Goal: Transaction & Acquisition: Purchase product/service

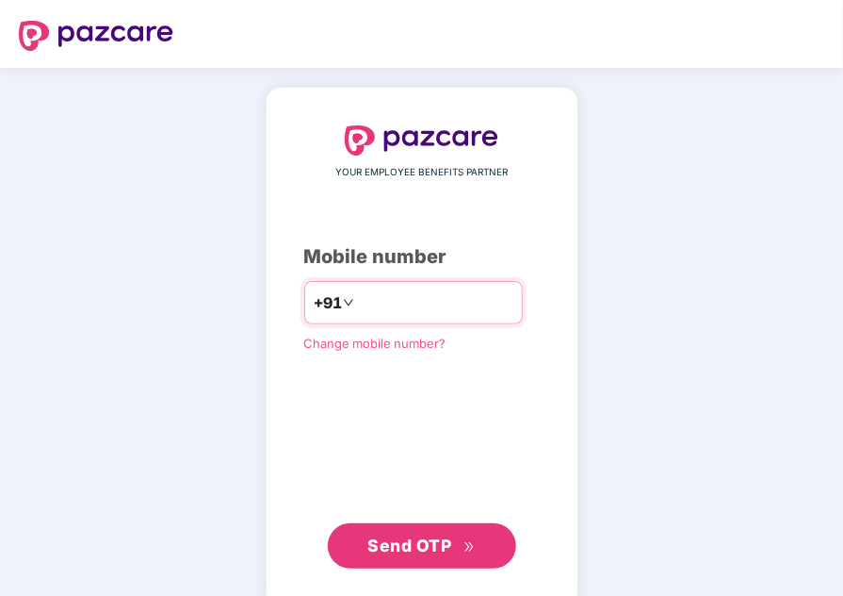
click at [358, 310] on input "number" at bounding box center [435, 302] width 155 height 30
type input "**********"
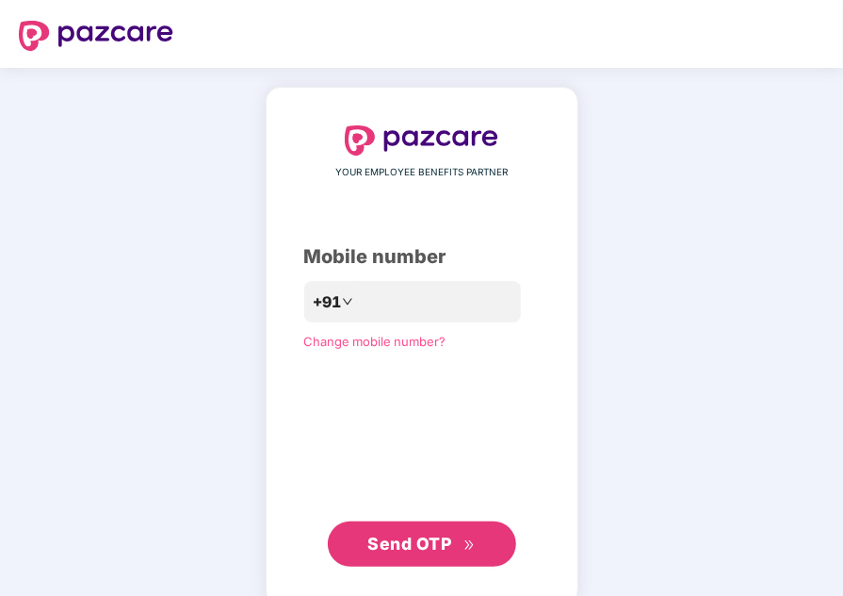
click at [372, 542] on span "Send OTP" at bounding box center [410, 543] width 84 height 20
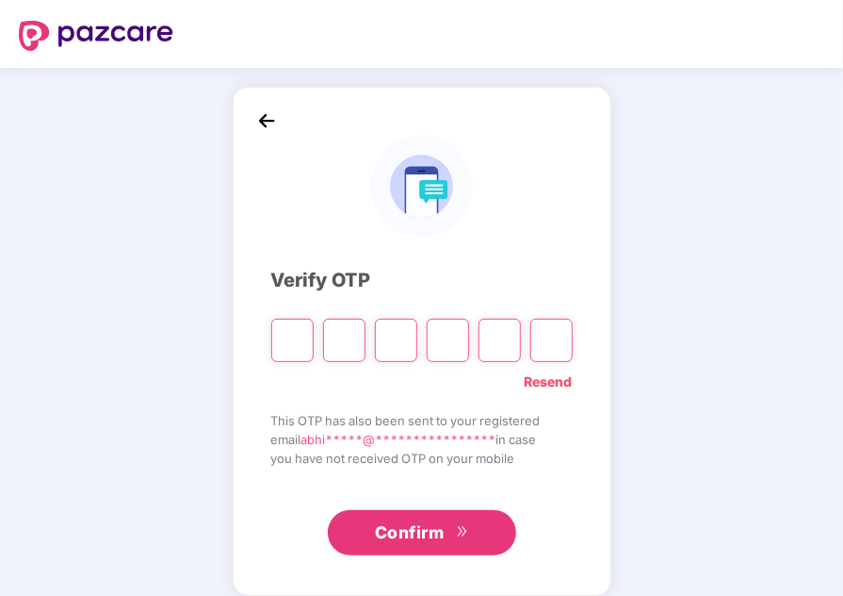
type input "*"
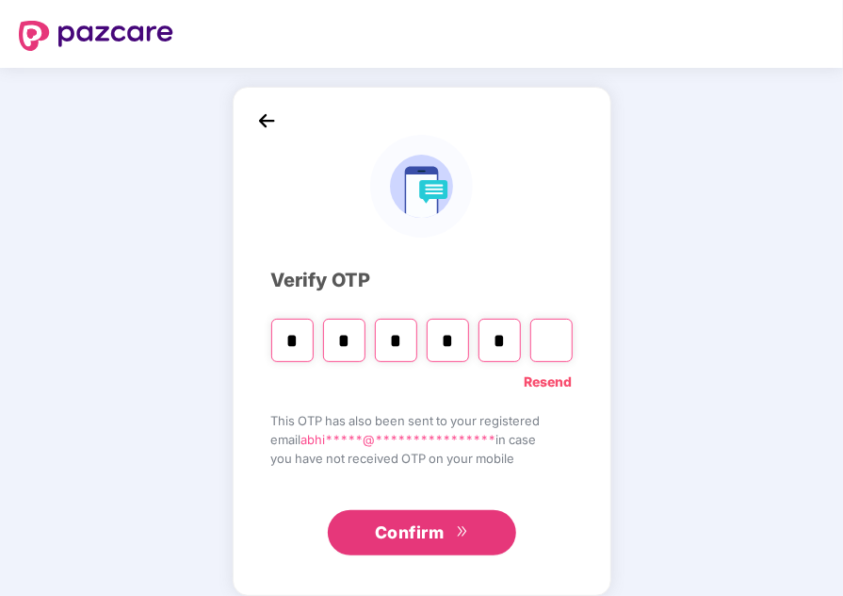
type input "*"
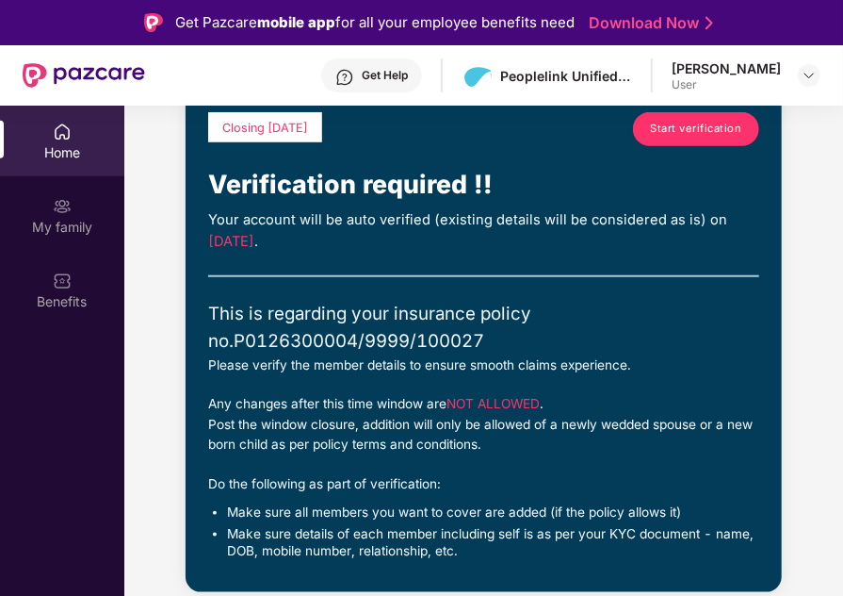
scroll to position [542, 0]
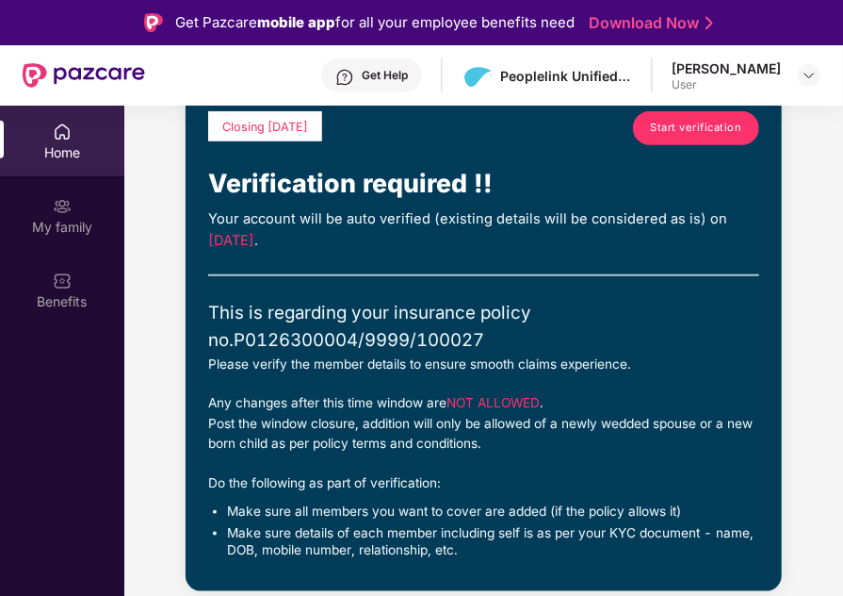
click at [656, 127] on span "Start verification" at bounding box center [696, 128] width 91 height 17
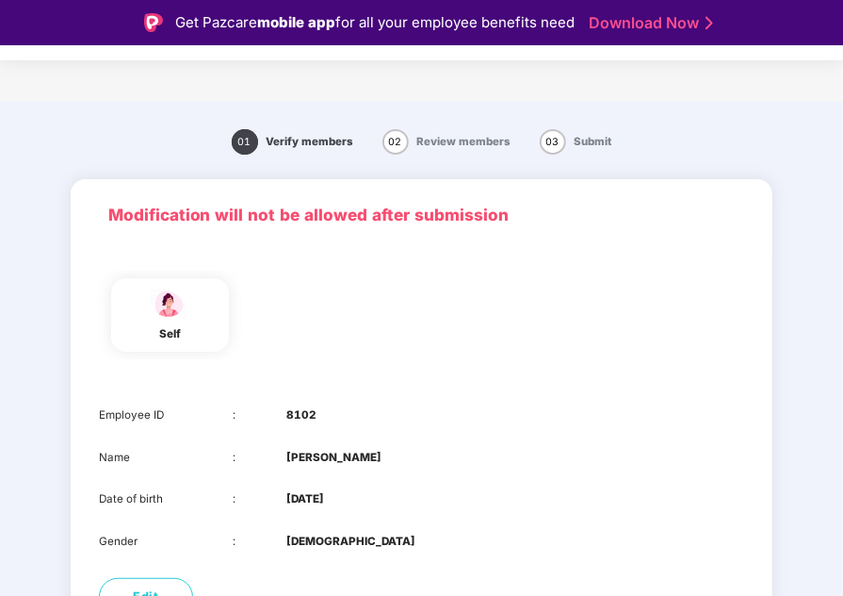
scroll to position [136, 0]
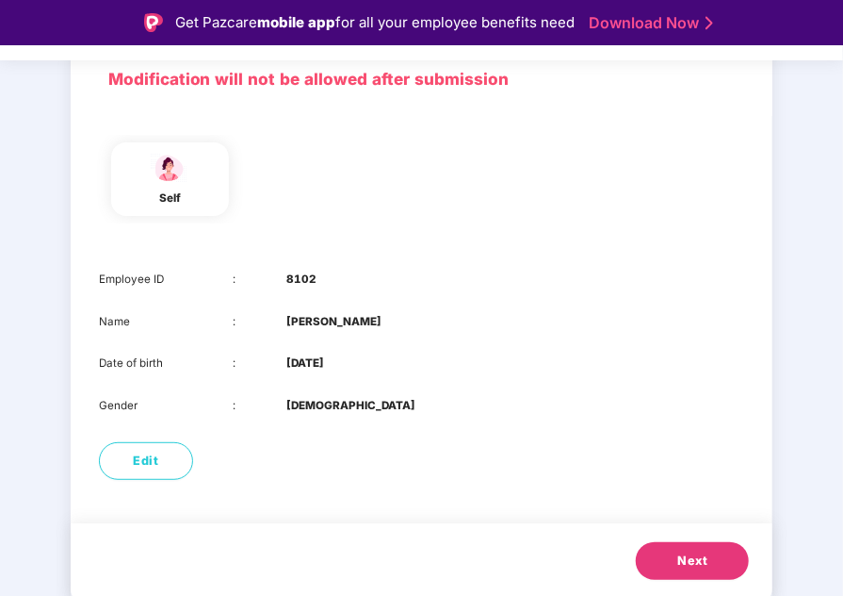
click at [683, 548] on button "Next" at bounding box center [692, 561] width 113 height 38
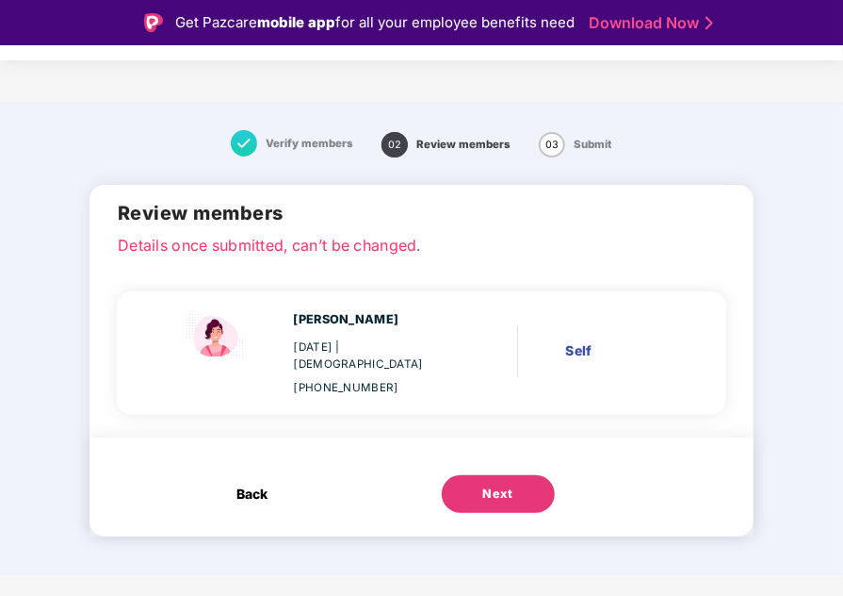
scroll to position [0, 0]
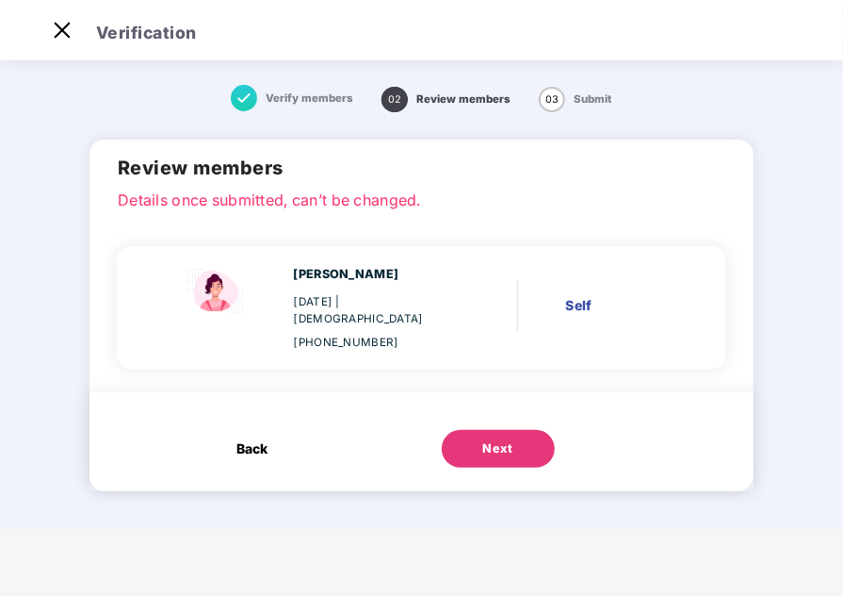
click at [471, 430] on button "Next" at bounding box center [498, 449] width 113 height 38
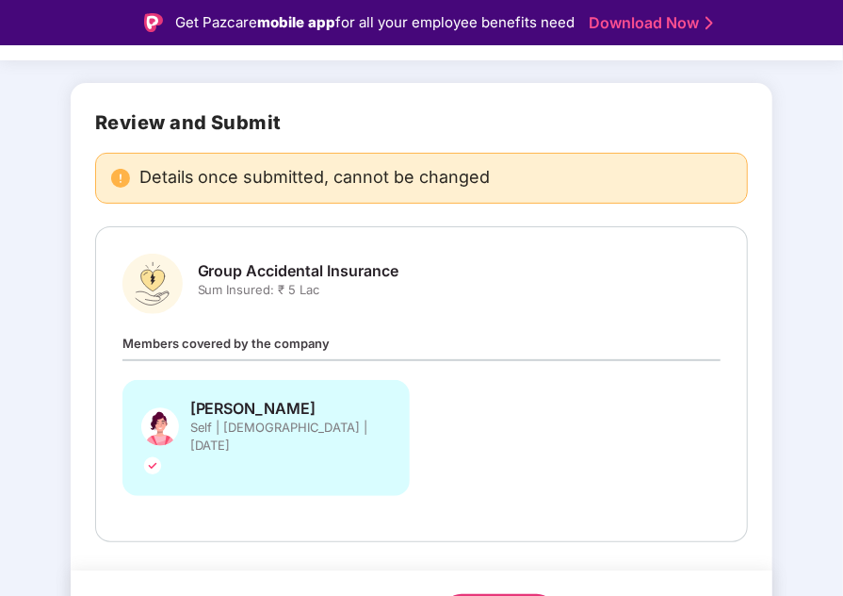
scroll to position [111, 0]
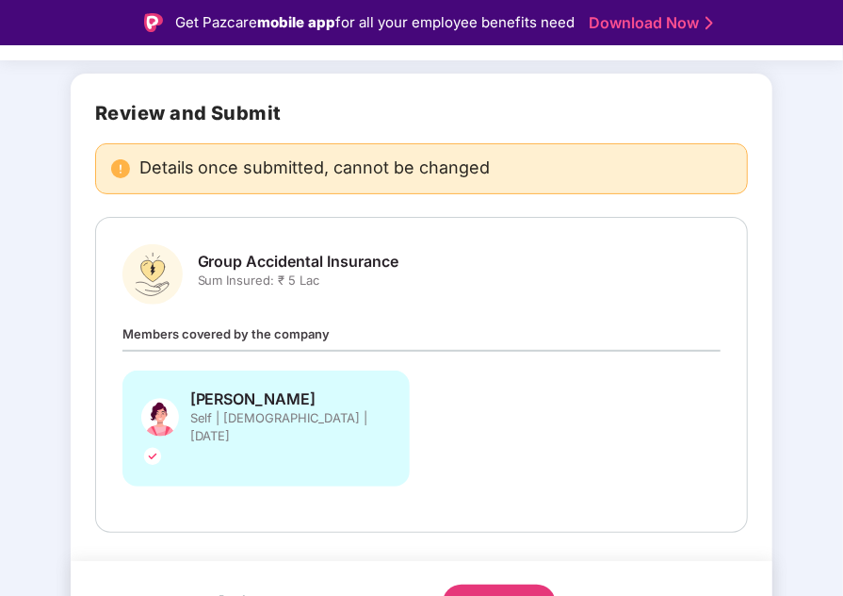
click at [491, 594] on div "Submit" at bounding box center [499, 603] width 45 height 19
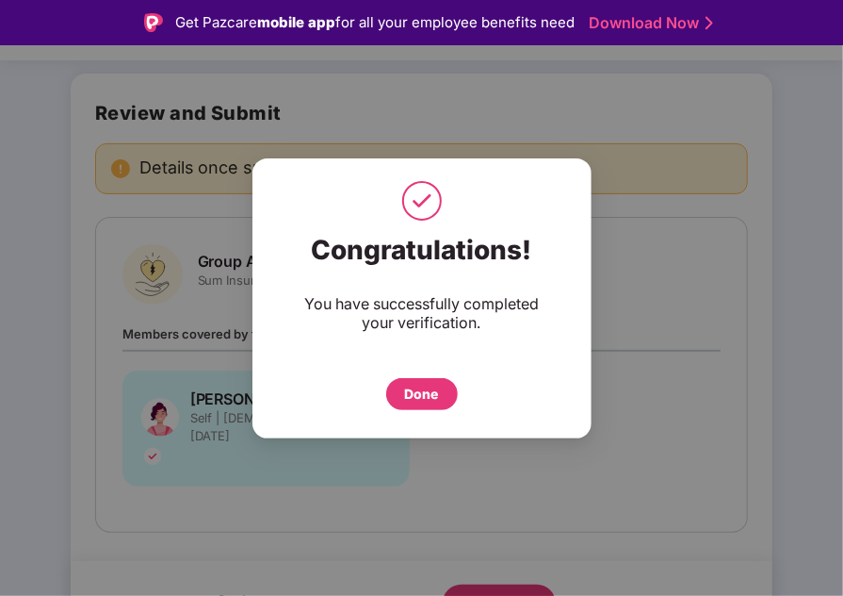
click at [417, 398] on div "Done" at bounding box center [422, 394] width 34 height 21
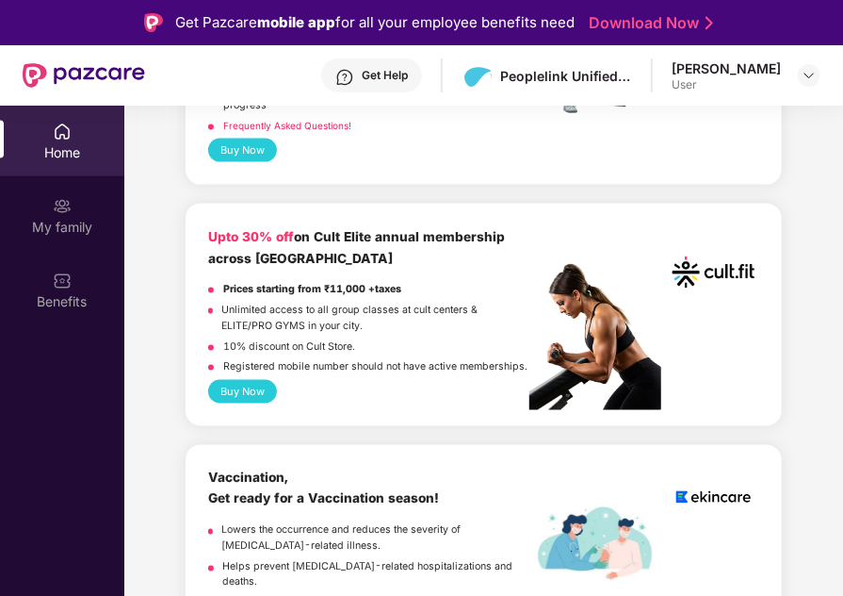
scroll to position [947, 0]
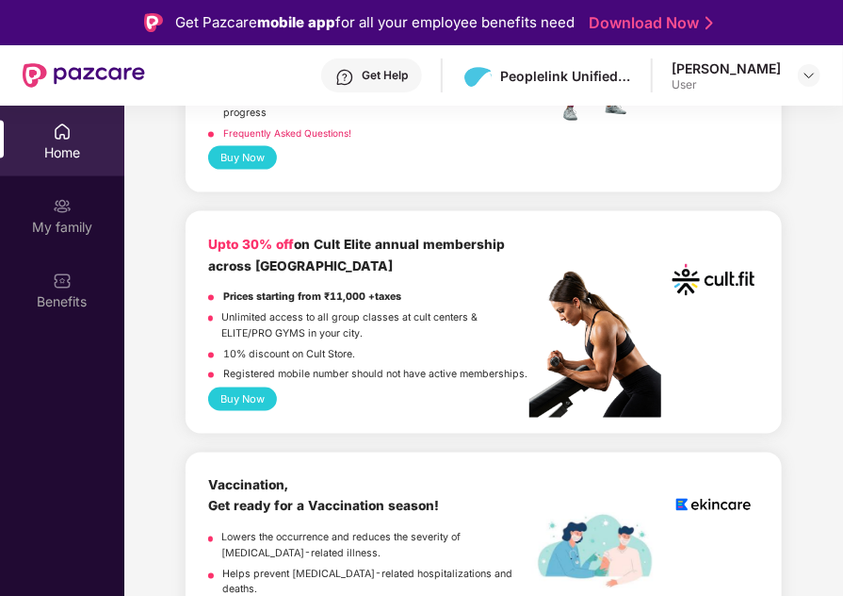
click at [234, 387] on button "Buy Now" at bounding box center [242, 399] width 69 height 24
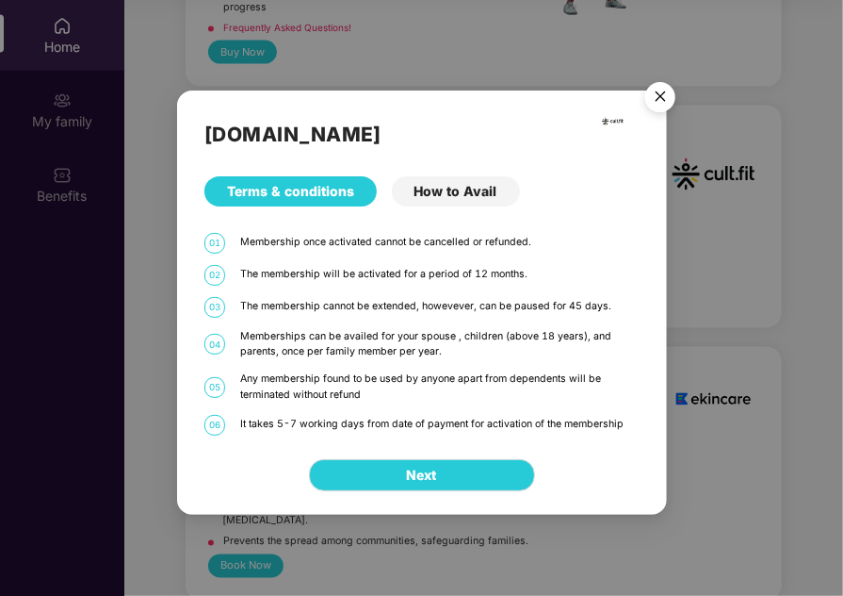
scroll to position [100, 0]
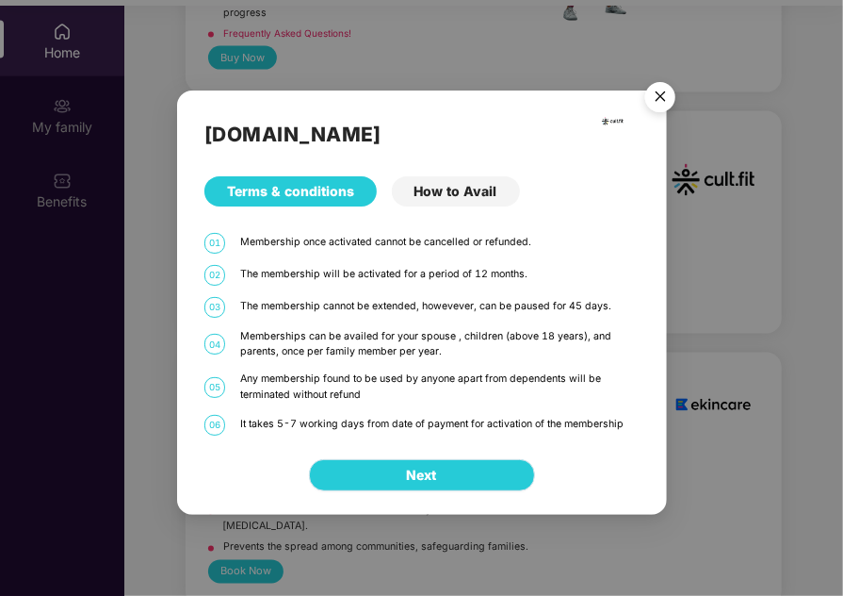
click at [398, 478] on button "Next" at bounding box center [422, 475] width 226 height 32
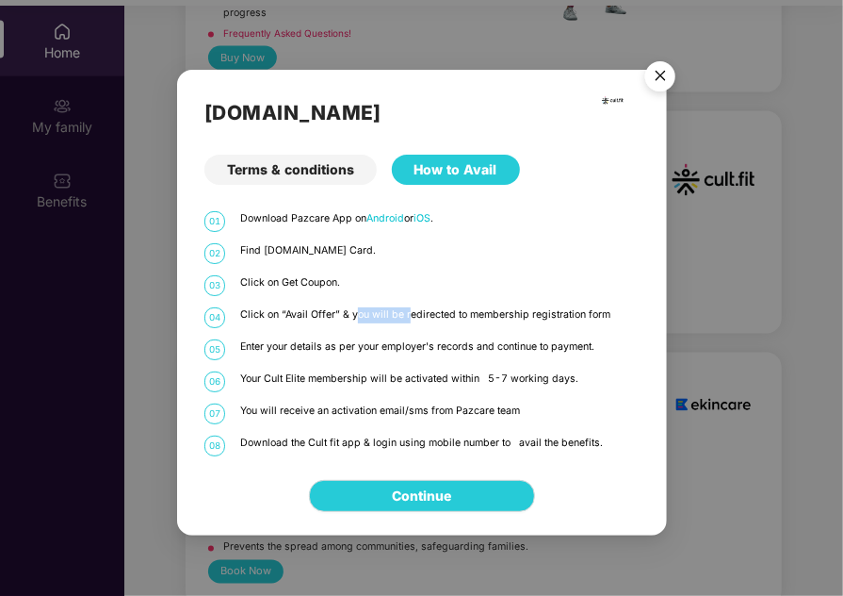
drag, startPoint x: 355, startPoint y: 317, endPoint x: 410, endPoint y: 321, distance: 54.9
click at [410, 321] on p "Click on “Avail Offer” & you will be redirected to membership registration form" at bounding box center [439, 315] width 399 height 16
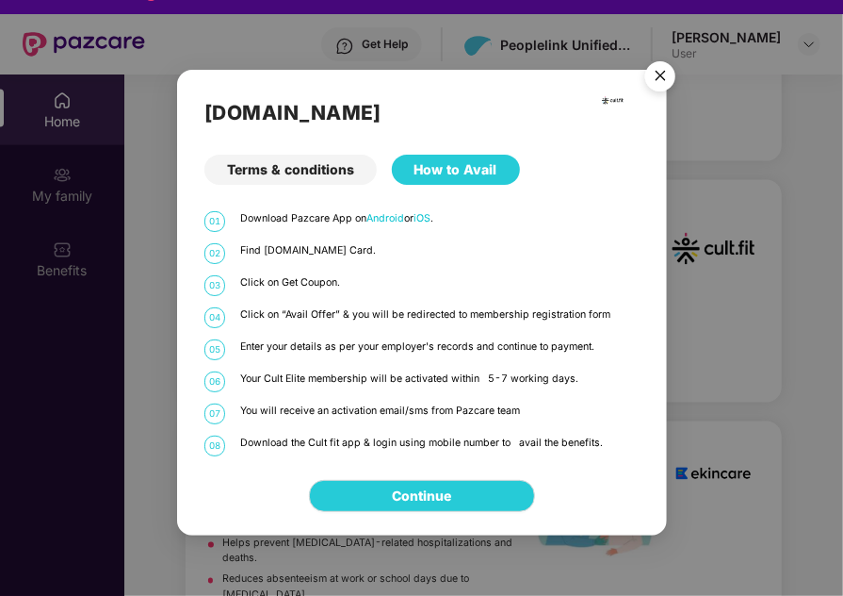
scroll to position [39, 0]
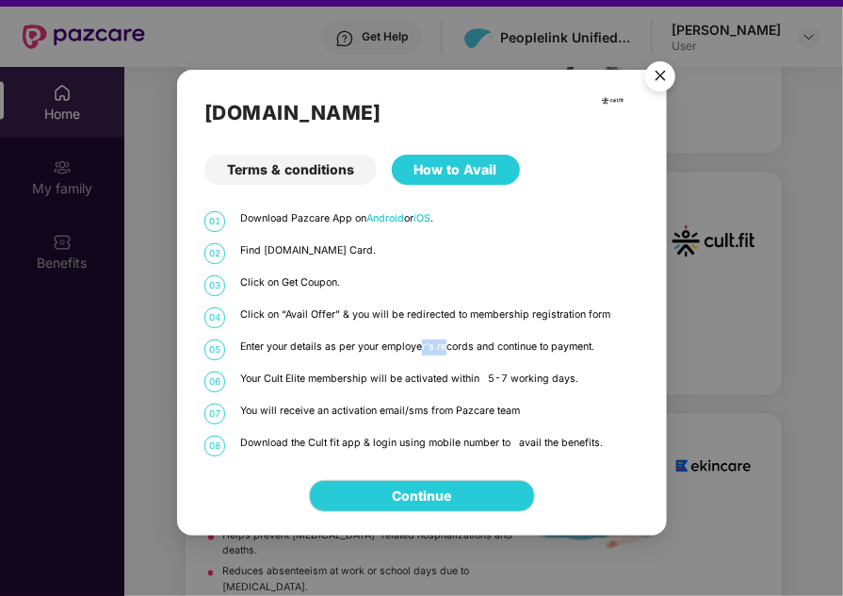
drag, startPoint x: 421, startPoint y: 348, endPoint x: 451, endPoint y: 349, distance: 30.2
click at [451, 349] on p "Enter your details as per your employer's records and continue to payment." at bounding box center [439, 347] width 399 height 16
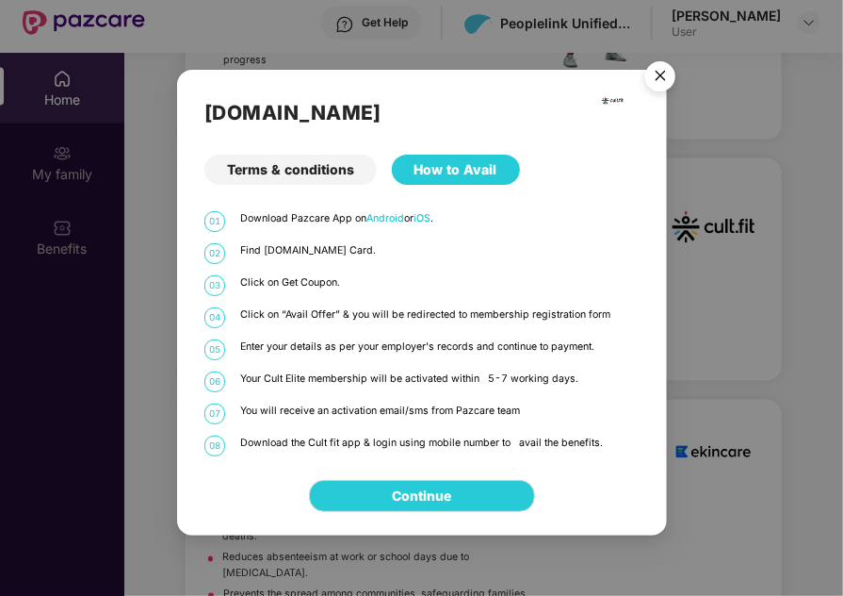
scroll to position [0, 0]
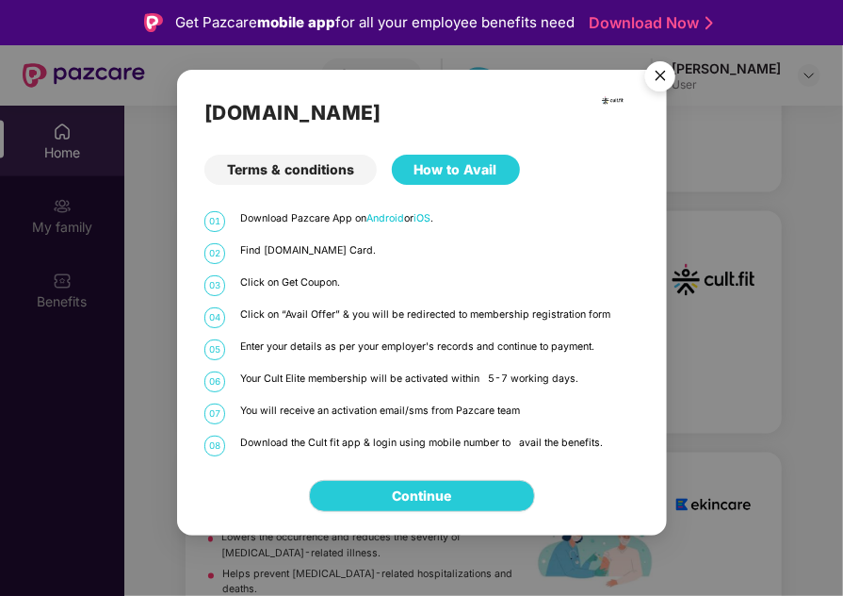
click at [669, 65] on img "Close" at bounding box center [660, 79] width 53 height 53
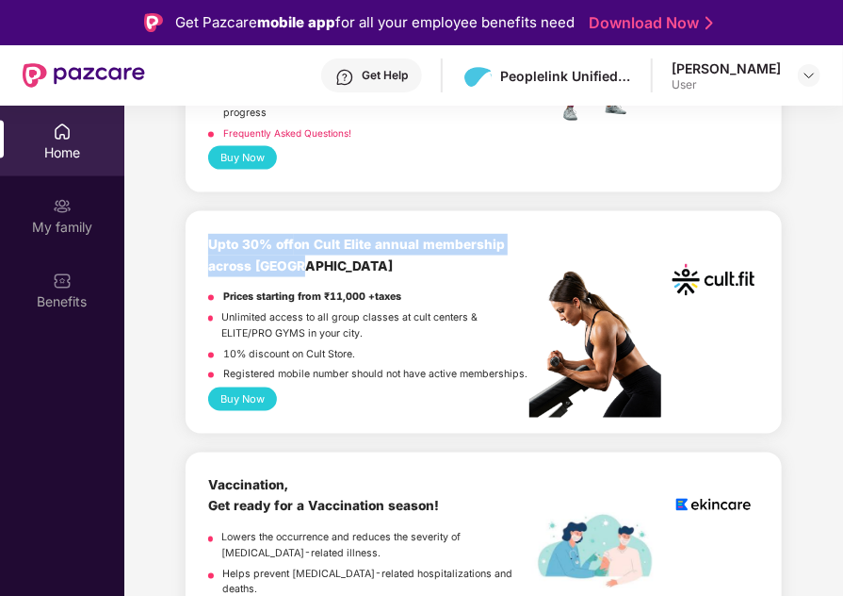
drag, startPoint x: 196, startPoint y: 232, endPoint x: 292, endPoint y: 248, distance: 97.4
click at [292, 248] on div "Upto 30% off on Cult Elite annual membership across India Prices starting from …" at bounding box center [484, 322] width 597 height 222
copy b "Upto 30% off on Cult Elite annual membership across India"
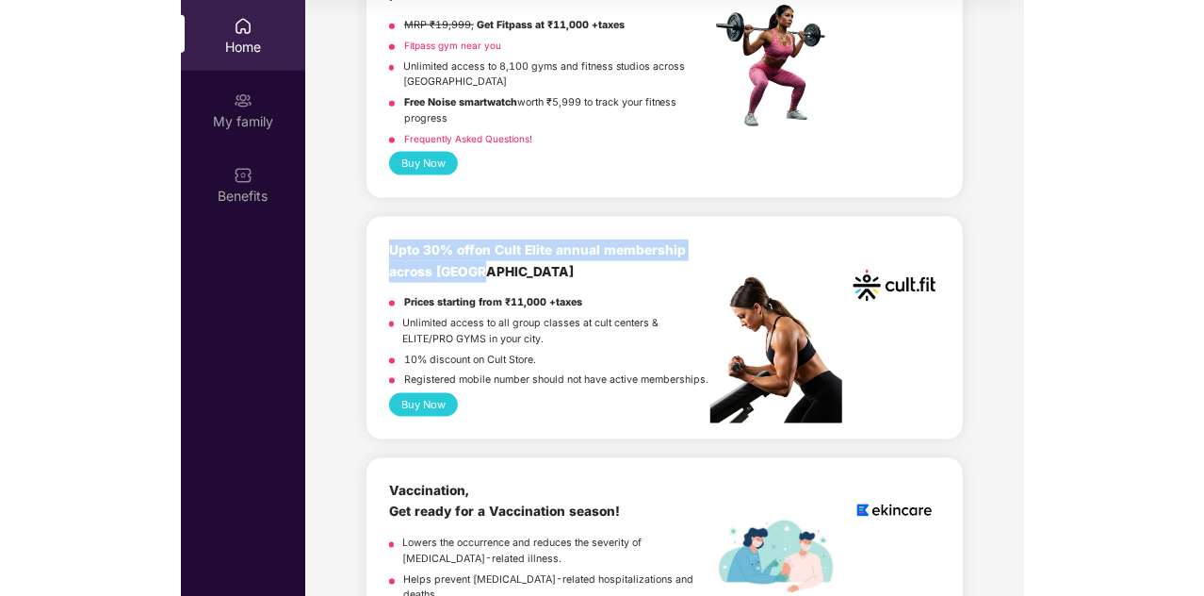
scroll to position [854, 0]
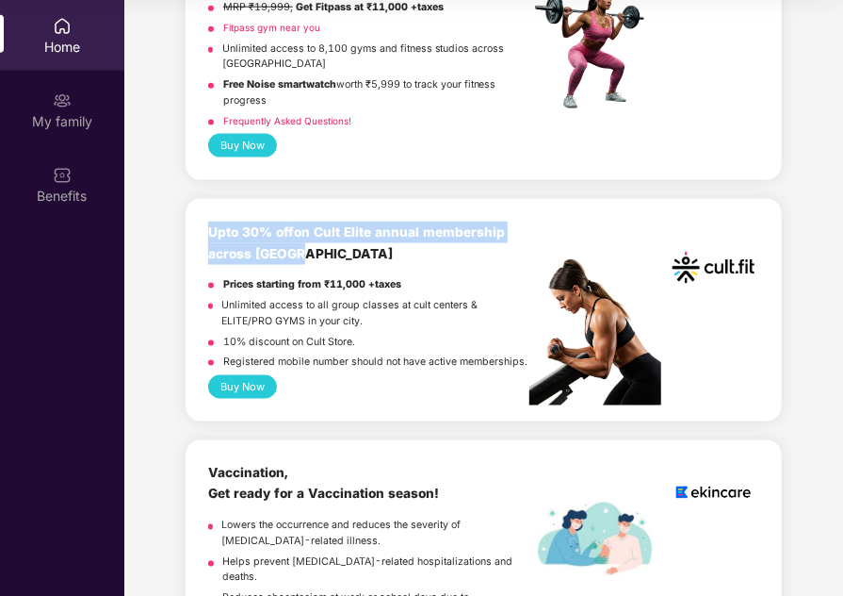
click at [232, 375] on button "Buy Now" at bounding box center [242, 387] width 69 height 24
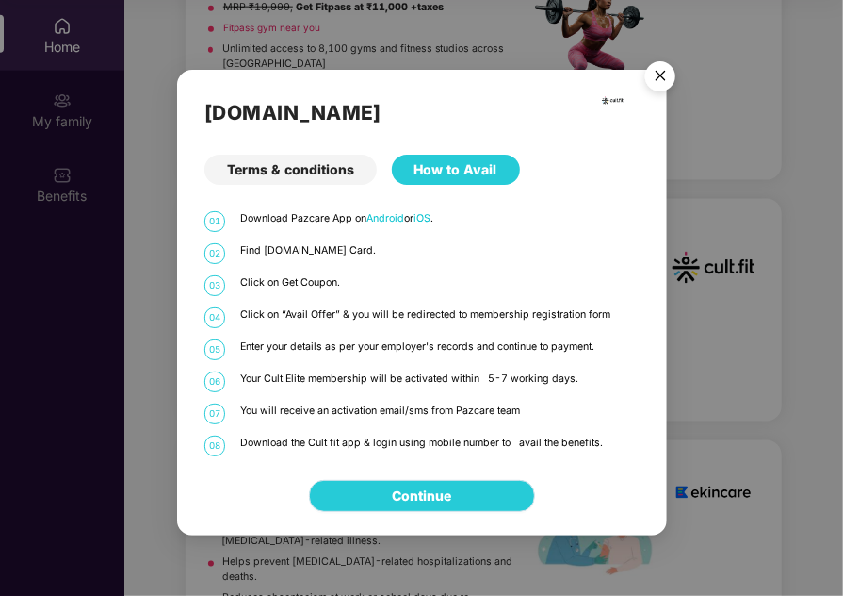
click at [392, 498] on link "Continue" at bounding box center [421, 495] width 59 height 21
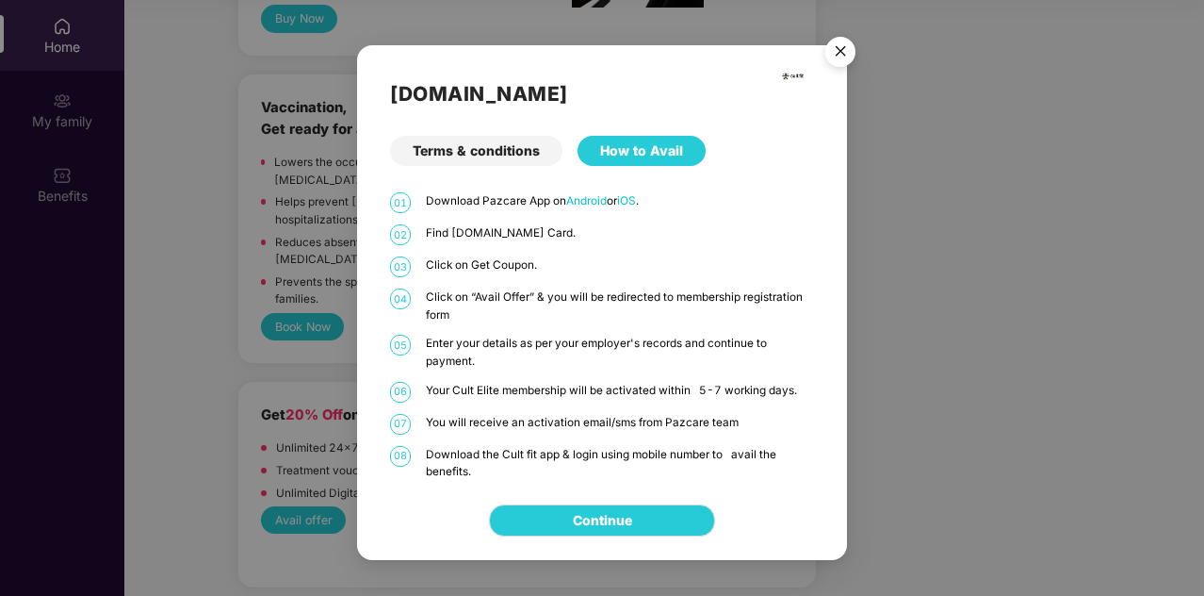
click at [835, 45] on img "Close" at bounding box center [840, 54] width 53 height 53
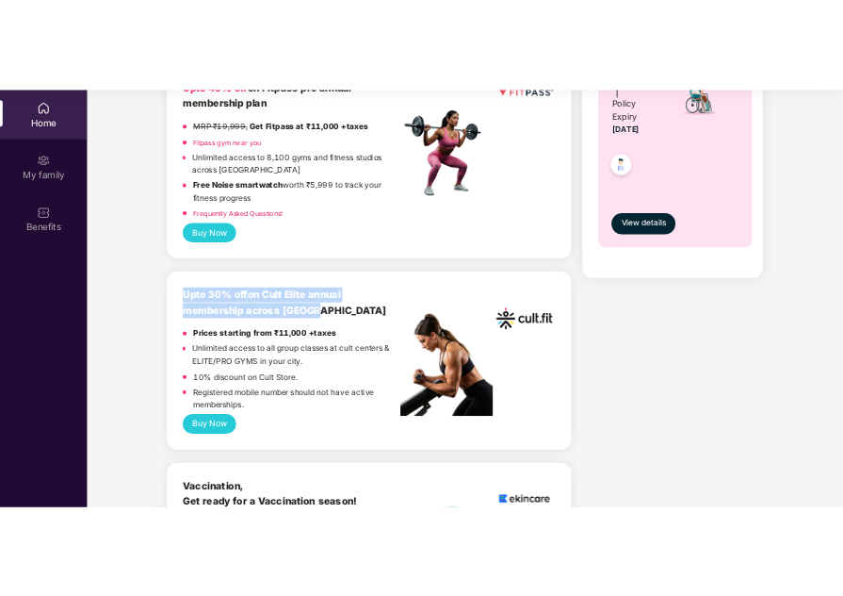
scroll to position [396, 0]
